Goal: Feedback & Contribution: Submit feedback/report problem

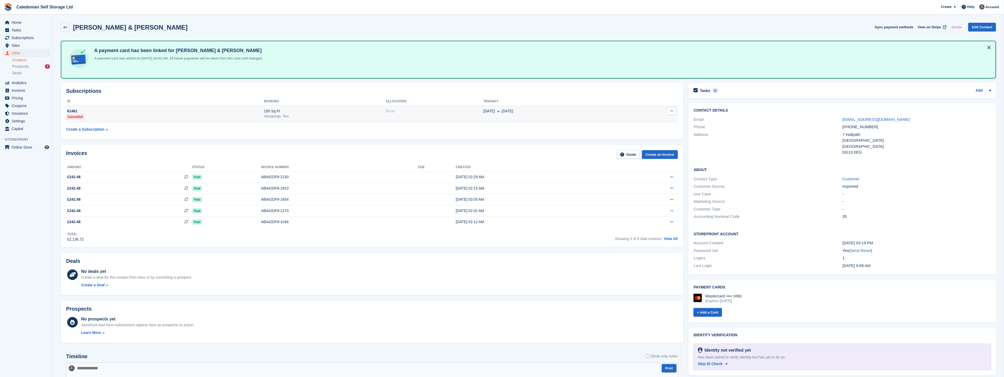
click at [450, 110] on div "None" at bounding box center [435, 111] width 98 height 6
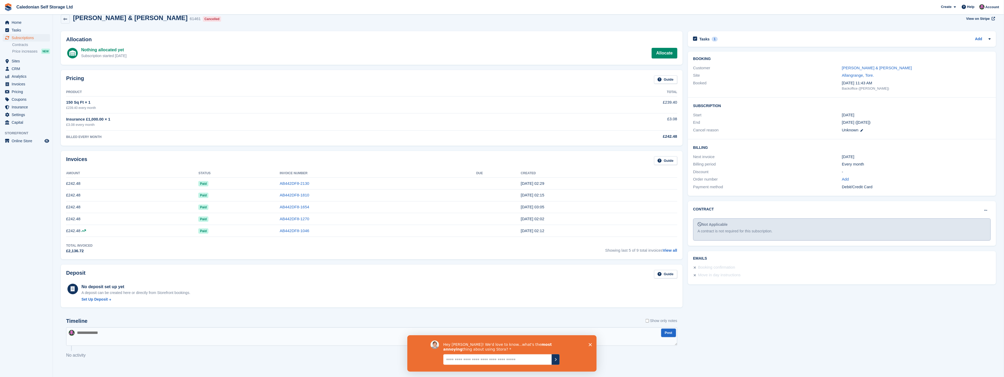
scroll to position [10, 0]
click at [482, 358] on textarea "Give it to us straight... we can take it" at bounding box center [497, 359] width 108 height 11
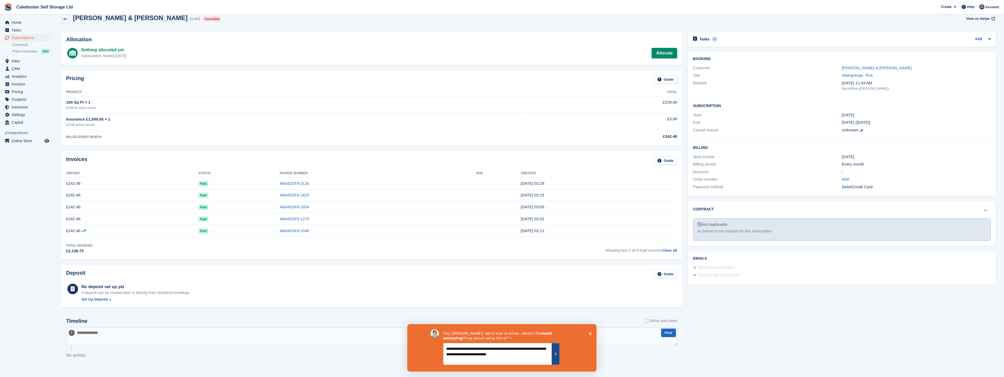
type textarea "**********"
click at [556, 354] on icon "Submit your response" at bounding box center [555, 354] width 4 height 4
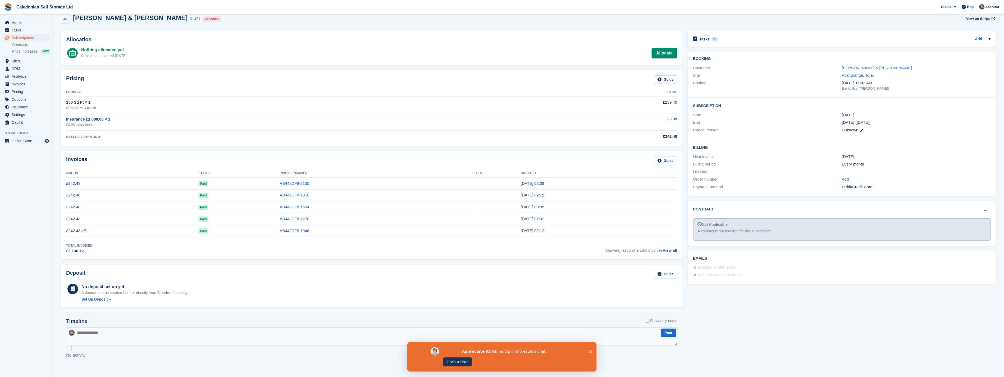
click at [591, 350] on icon "Close survey" at bounding box center [589, 351] width 3 height 3
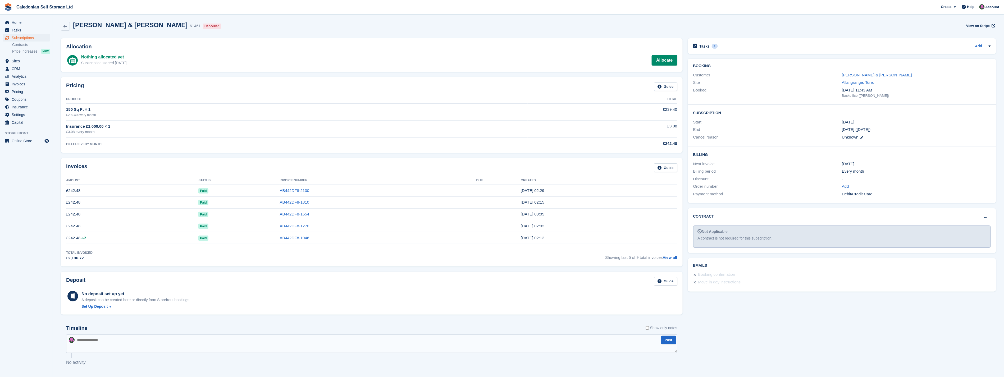
scroll to position [0, 0]
